Goal: Transaction & Acquisition: Purchase product/service

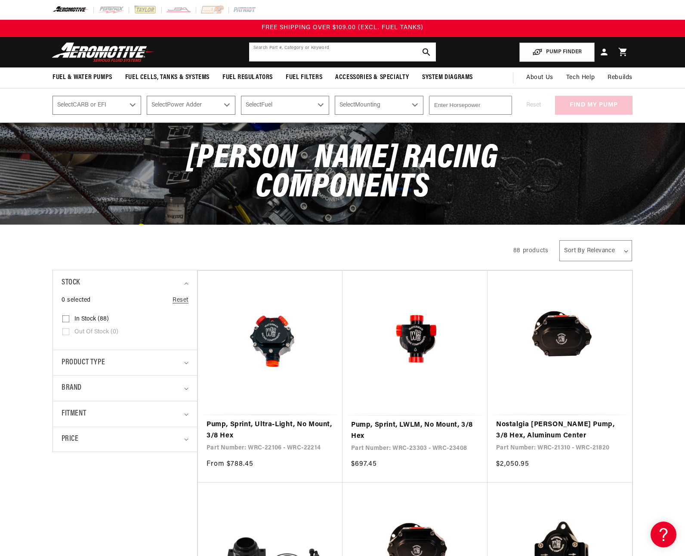
click at [334, 53] on input "text" at bounding box center [342, 52] width 187 height 19
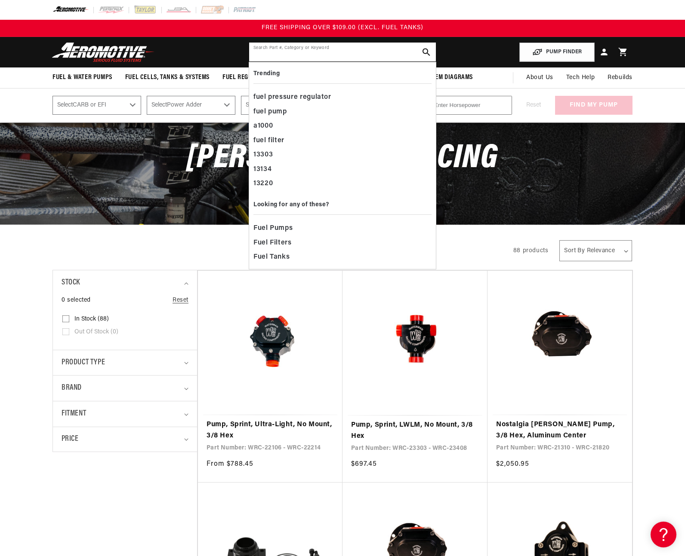
paste input "22310"
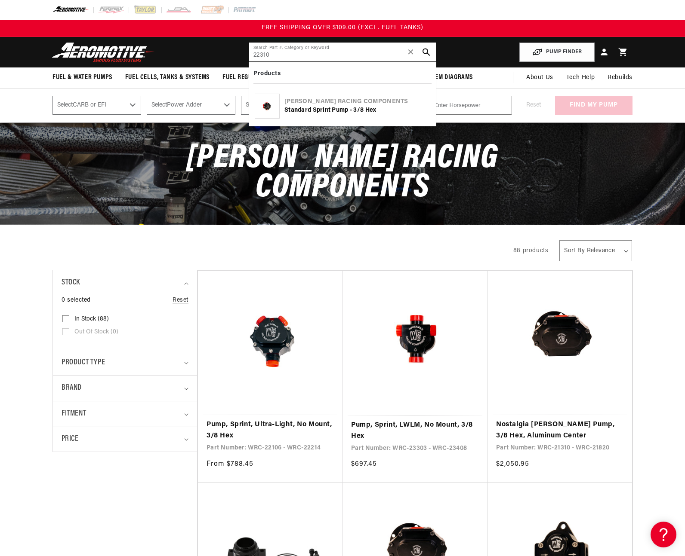
type input "22310"
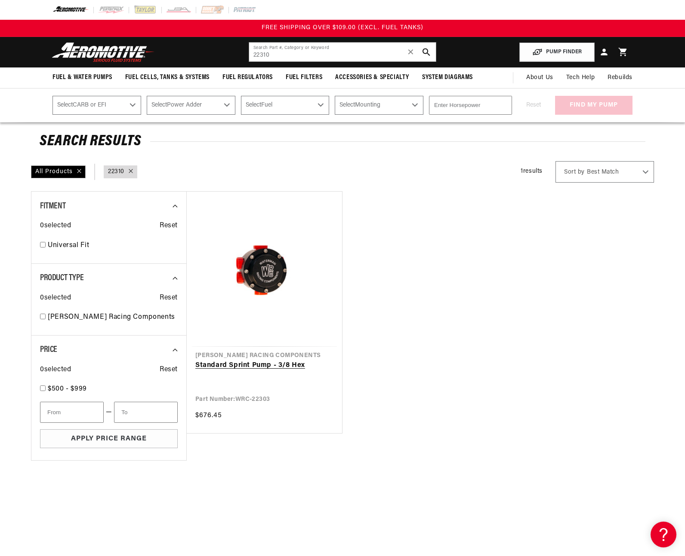
click at [273, 367] on link "Standard Sprint Pump - 3/8 Hex" at bounding box center [264, 365] width 138 height 11
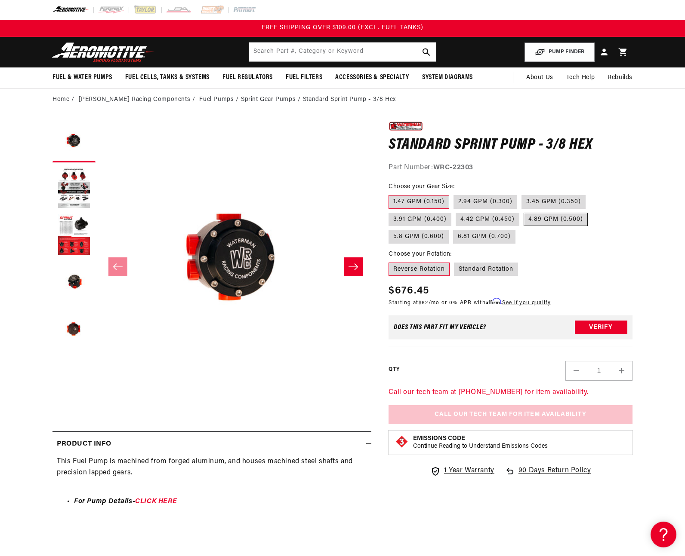
click at [562, 221] on label "4.89 GPM (0.500)" at bounding box center [555, 220] width 64 height 14
click at [524, 212] on input "4.89 GPM (0.500)" at bounding box center [523, 211] width 0 height 0
radio input "true"
click at [501, 270] on label "Standard Rotation" at bounding box center [486, 270] width 64 height 14
click at [454, 261] on input "Standard Rotation" at bounding box center [454, 261] width 0 height 0
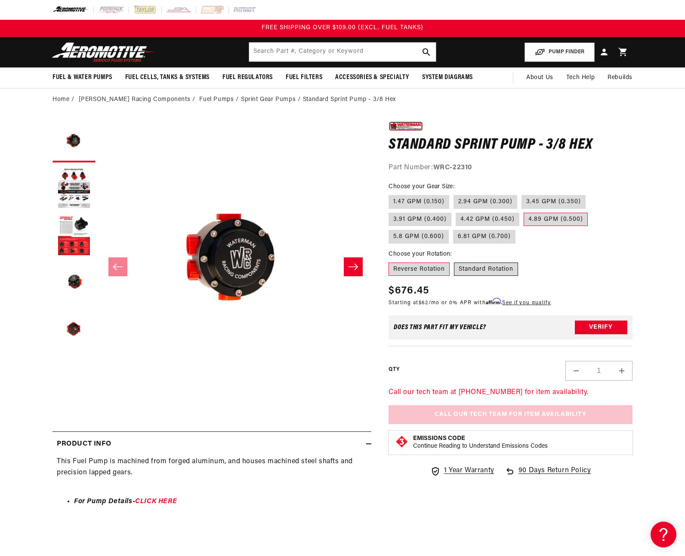
radio input "true"
click at [440, 269] on label "Reverse Rotation" at bounding box center [418, 270] width 61 height 14
click at [391, 261] on input "Reverse Rotation" at bounding box center [390, 261] width 0 height 0
radio input "true"
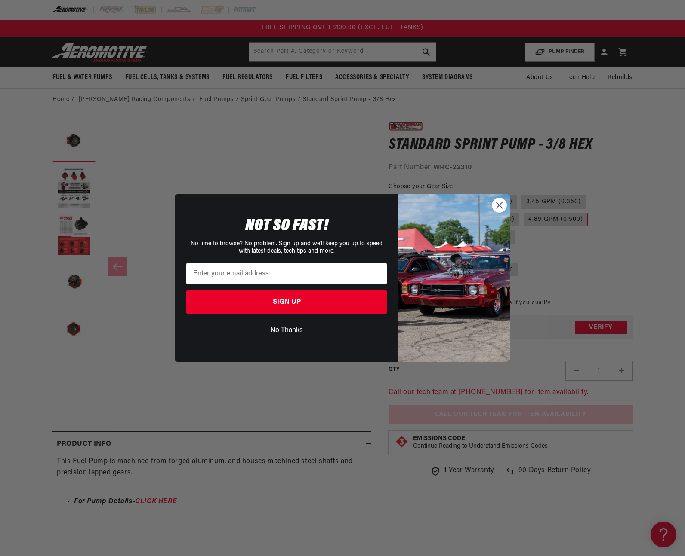
click at [501, 206] on circle "Close dialog" at bounding box center [499, 205] width 14 height 14
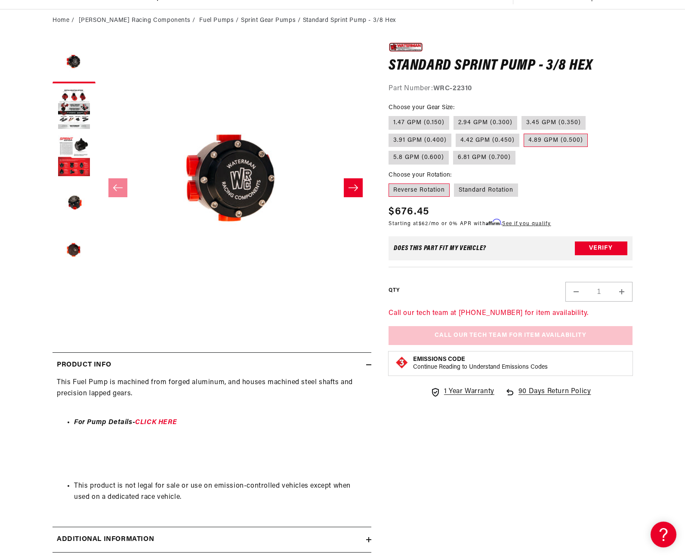
scroll to position [86, 0]
